Goal: Information Seeking & Learning: Understand process/instructions

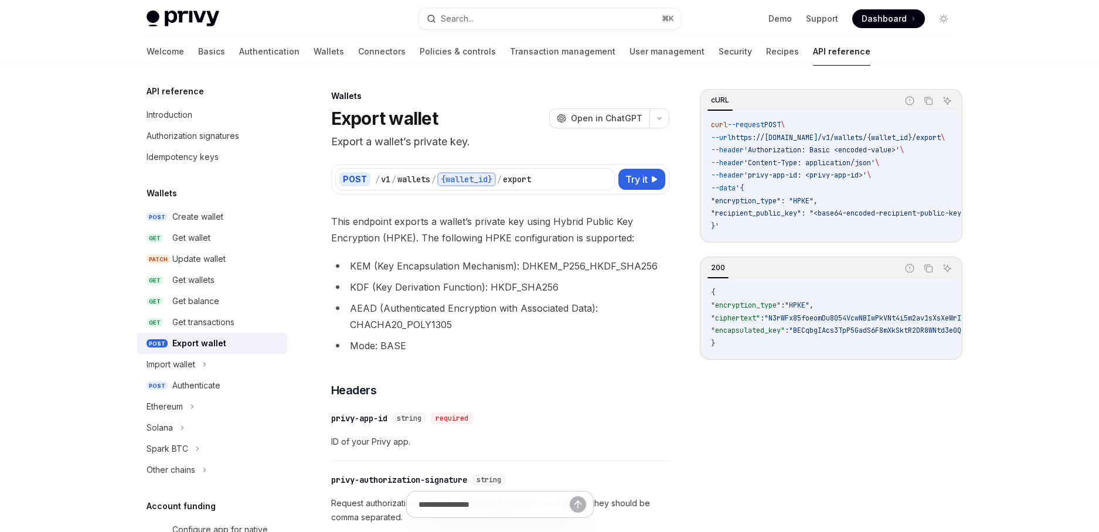
click at [538, 332] on li "AEAD (Authenticated Encryption with Associated Data): CHACHA20_POLY1305" at bounding box center [500, 316] width 338 height 33
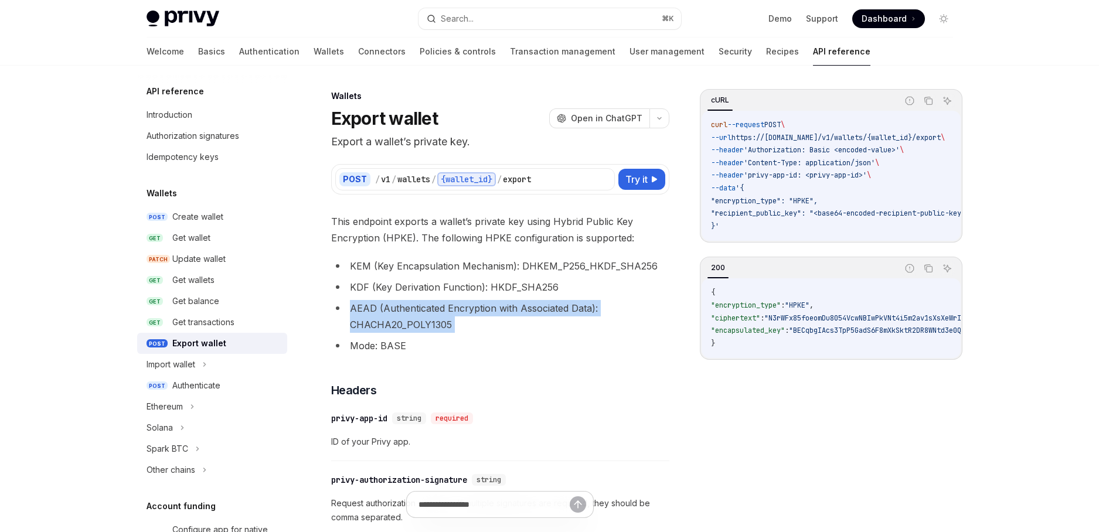
click at [538, 332] on li "AEAD (Authenticated Encryption with Associated Data): CHACHA20_POLY1305" at bounding box center [500, 316] width 338 height 33
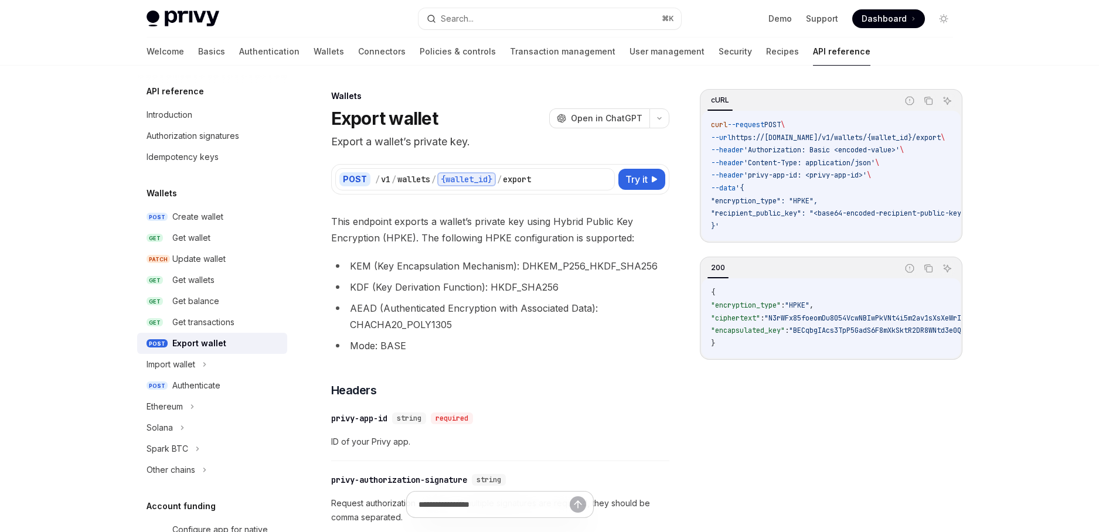
click at [548, 353] on li "Mode: BASE" at bounding box center [500, 346] width 338 height 16
